Goal: Navigation & Orientation: Find specific page/section

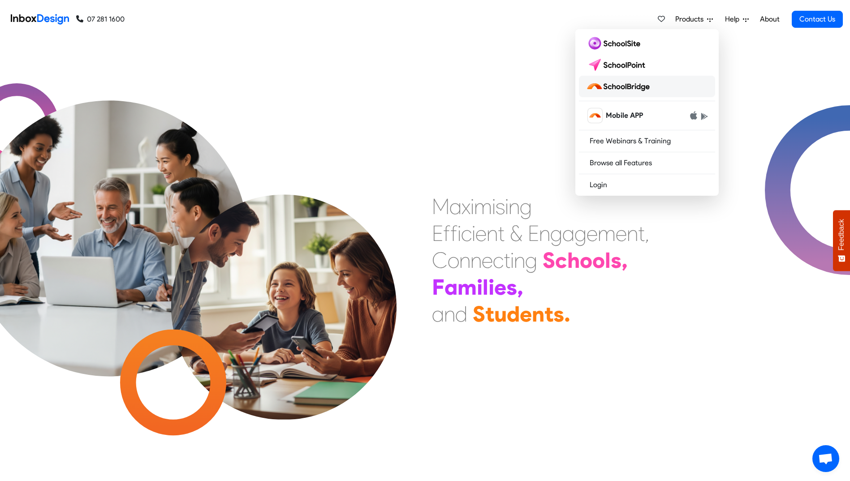
click at [626, 85] on img at bounding box center [619, 86] width 67 height 14
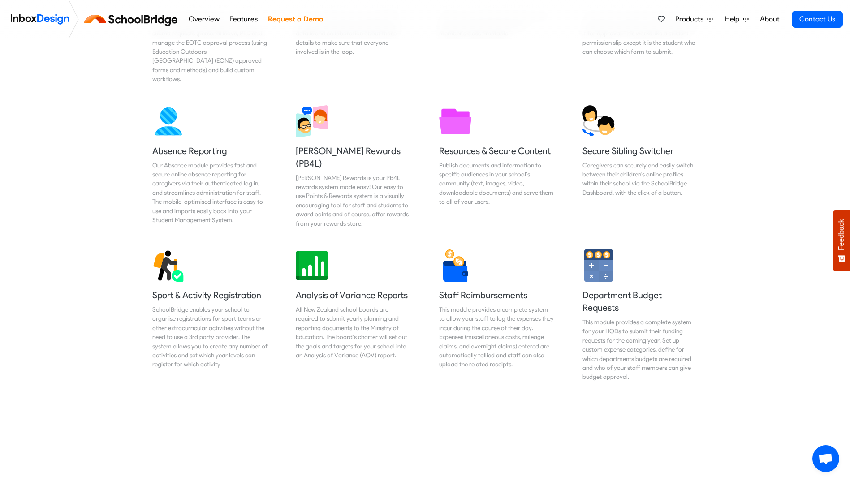
scroll to position [403, 0]
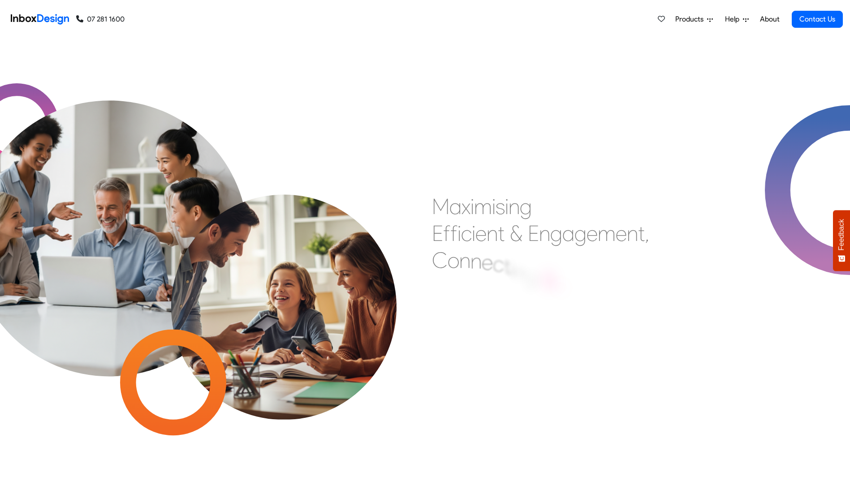
click at [686, 21] on span "Products" at bounding box center [691, 19] width 32 height 11
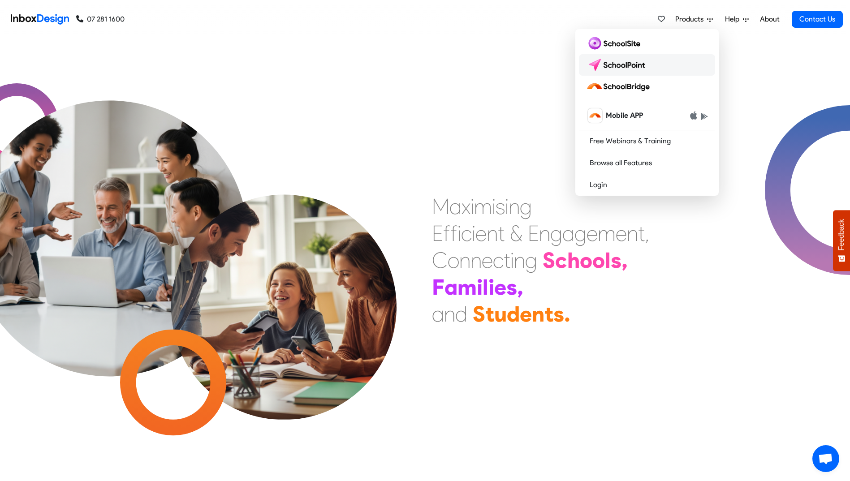
click at [629, 65] on img at bounding box center [617, 65] width 63 height 14
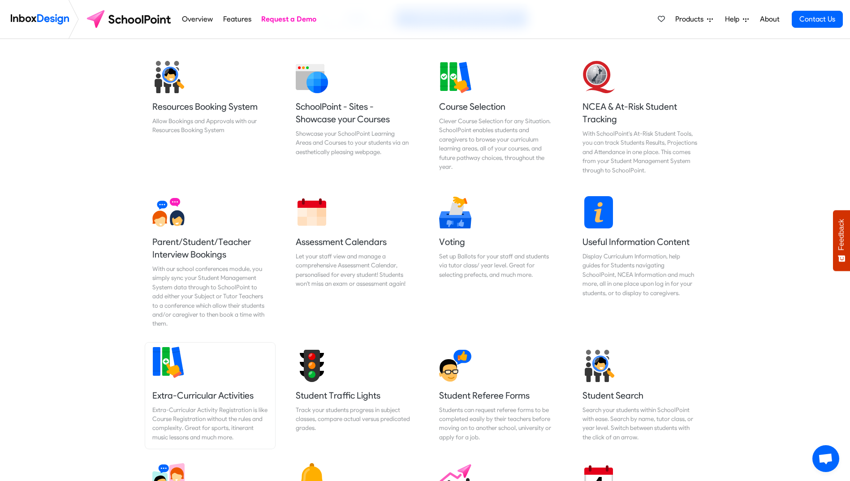
scroll to position [179, 0]
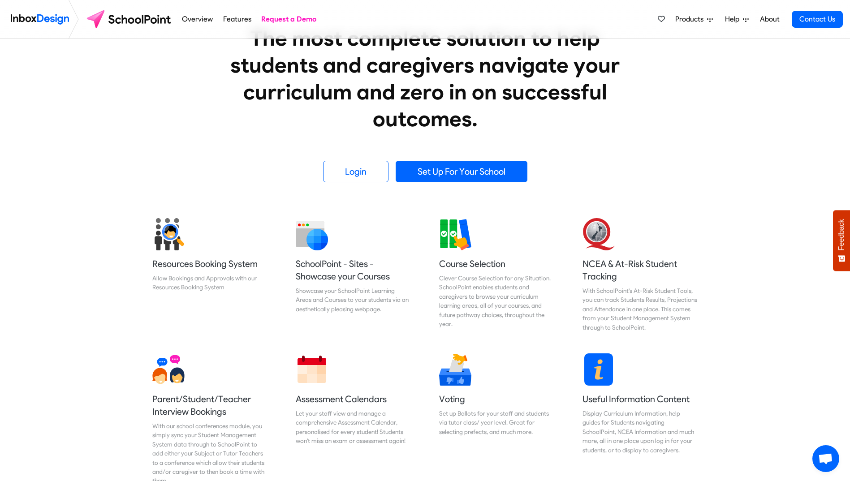
click at [695, 19] on span "Products" at bounding box center [691, 19] width 32 height 11
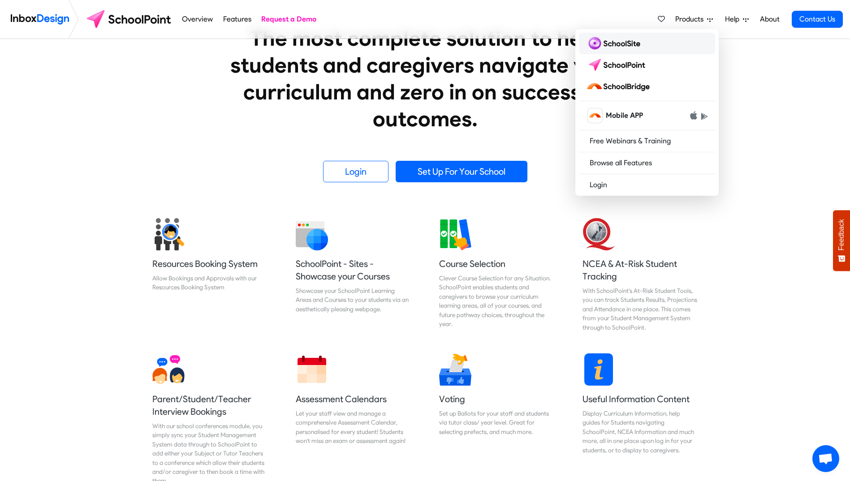
click at [627, 41] on img at bounding box center [615, 43] width 58 height 14
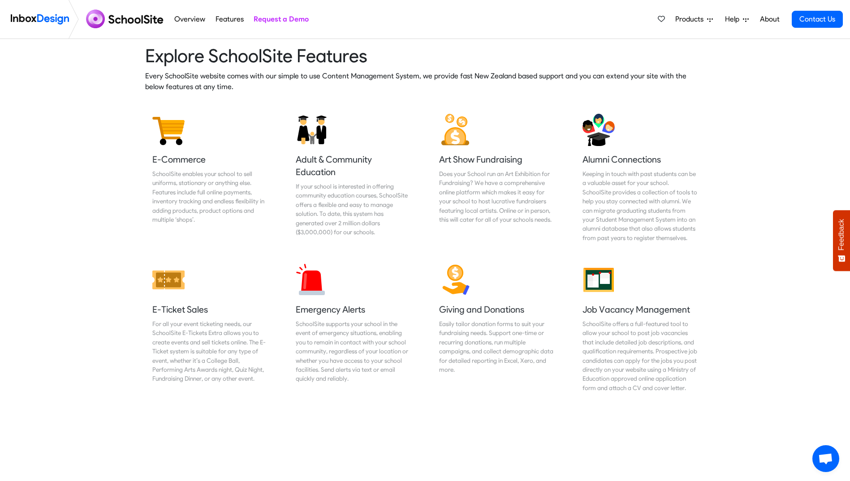
scroll to position [1255, 0]
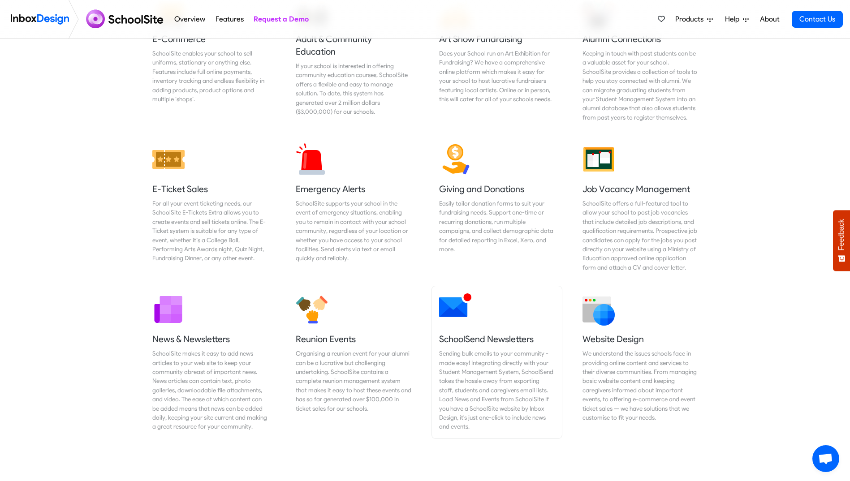
click at [495, 339] on h5 "SchoolSend Newsletters" at bounding box center [497, 339] width 116 height 13
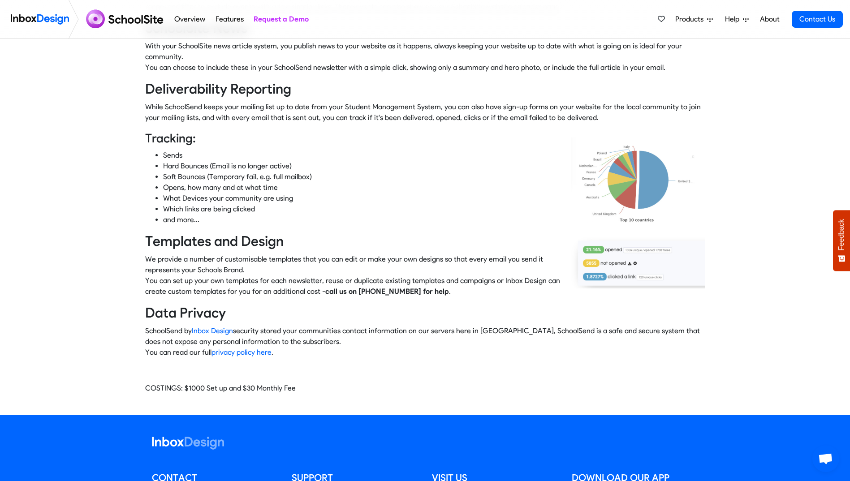
scroll to position [358, 0]
